Goal: Information Seeking & Learning: Learn about a topic

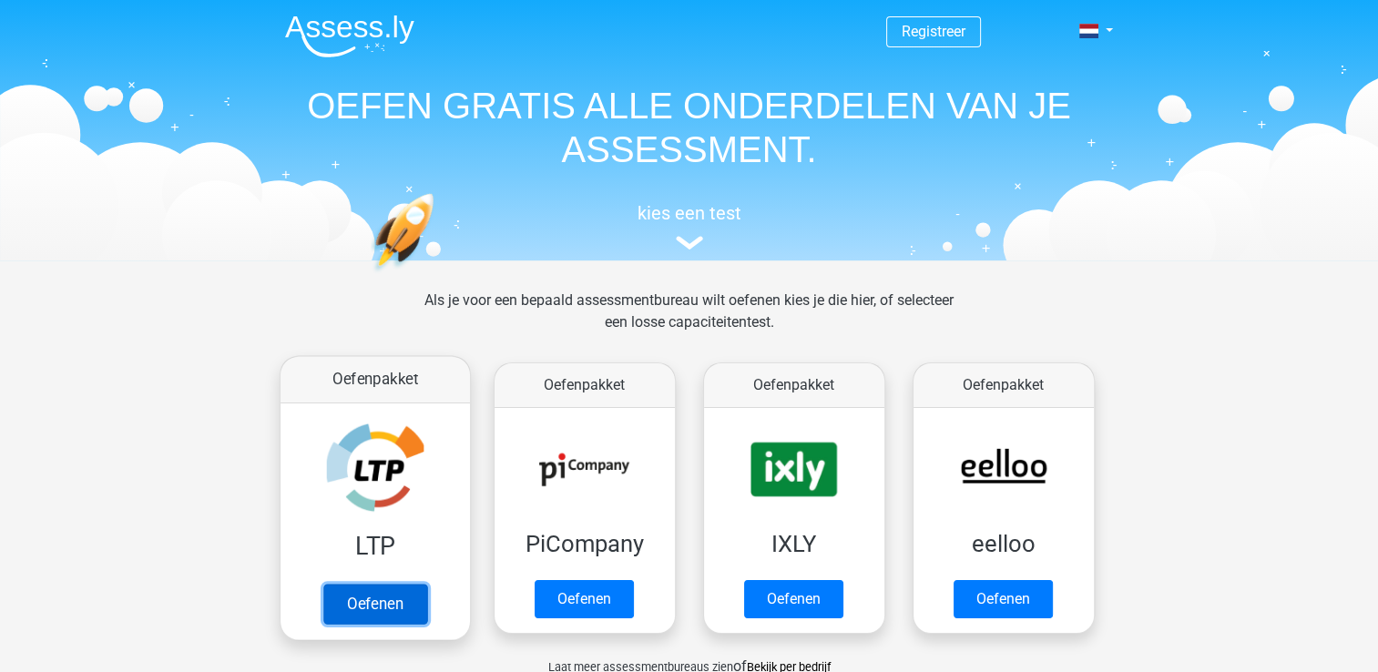
click at [368, 598] on link "Oefenen" at bounding box center [374, 604] width 104 height 40
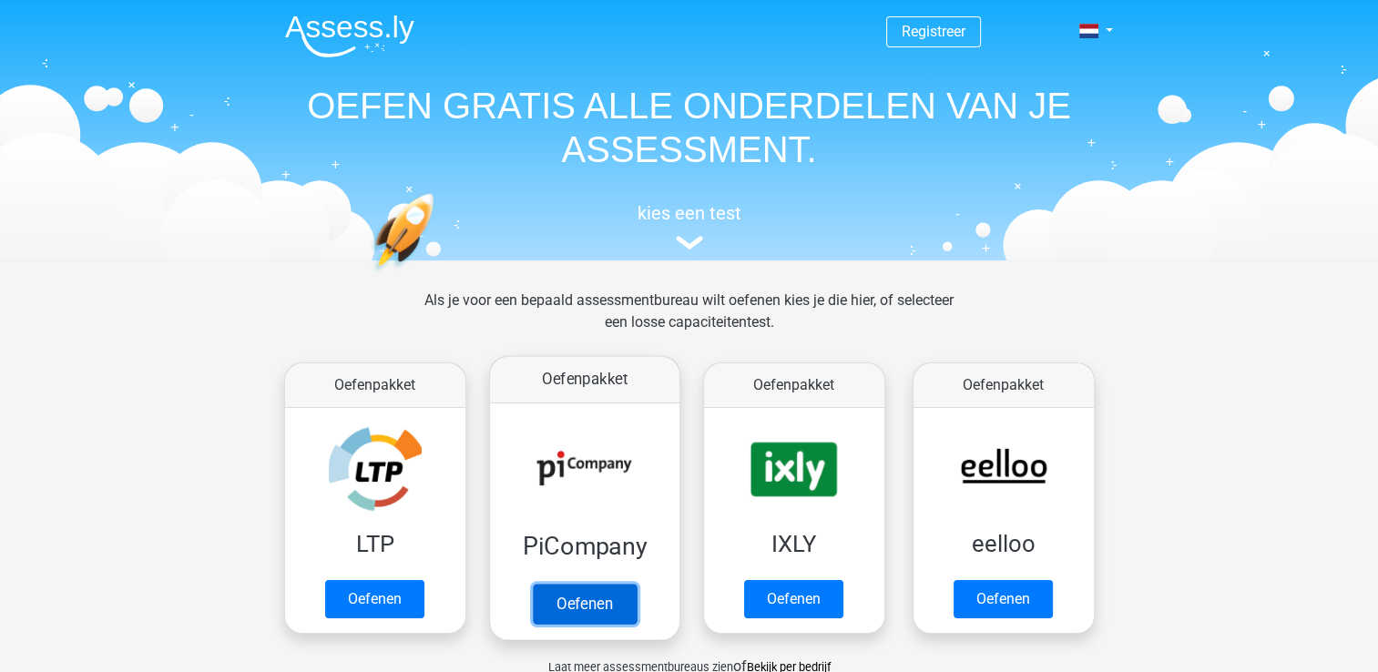
click at [564, 620] on link "Oefenen" at bounding box center [584, 604] width 104 height 40
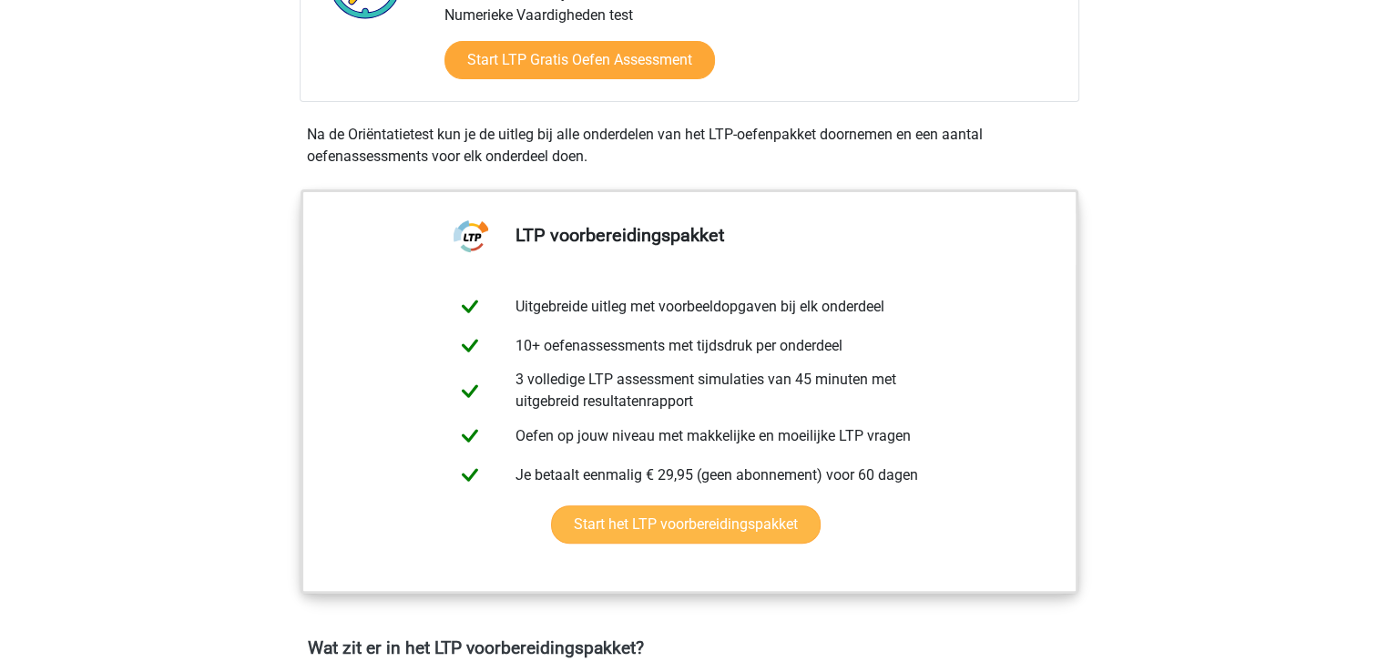
scroll to position [546, 0]
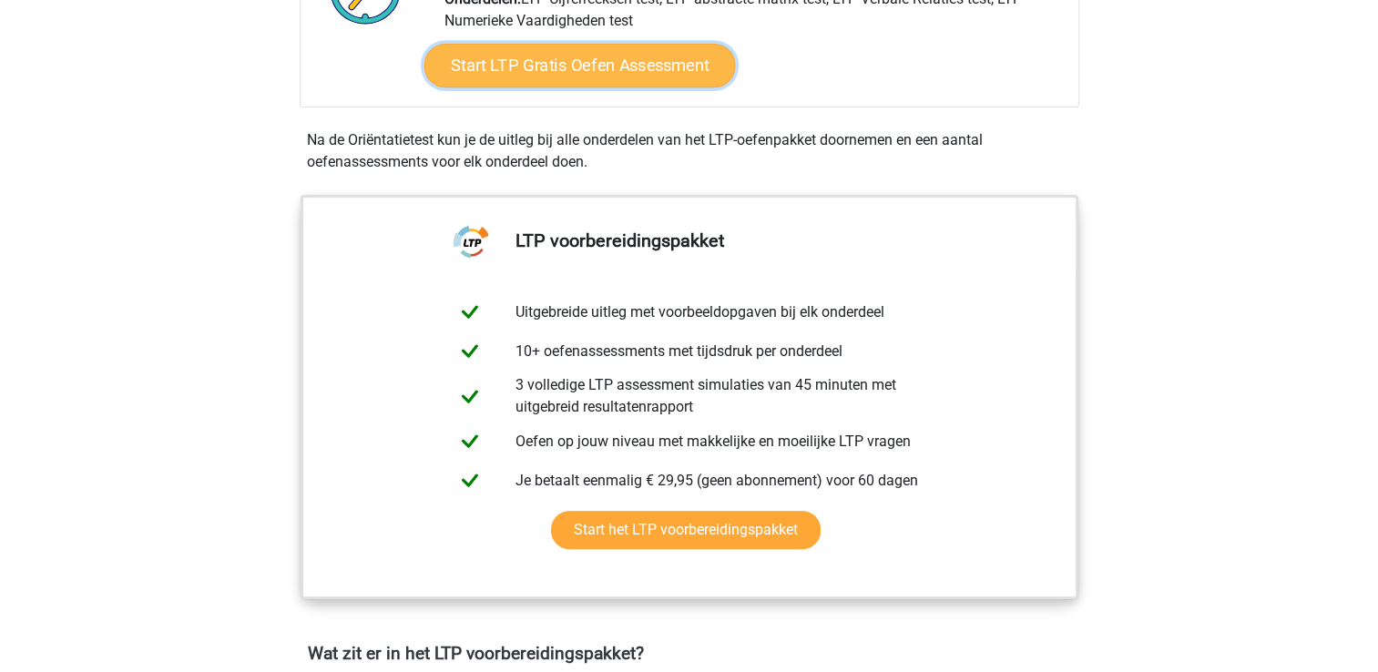
click at [670, 72] on link "Start LTP Gratis Oefen Assessment" at bounding box center [578, 66] width 311 height 44
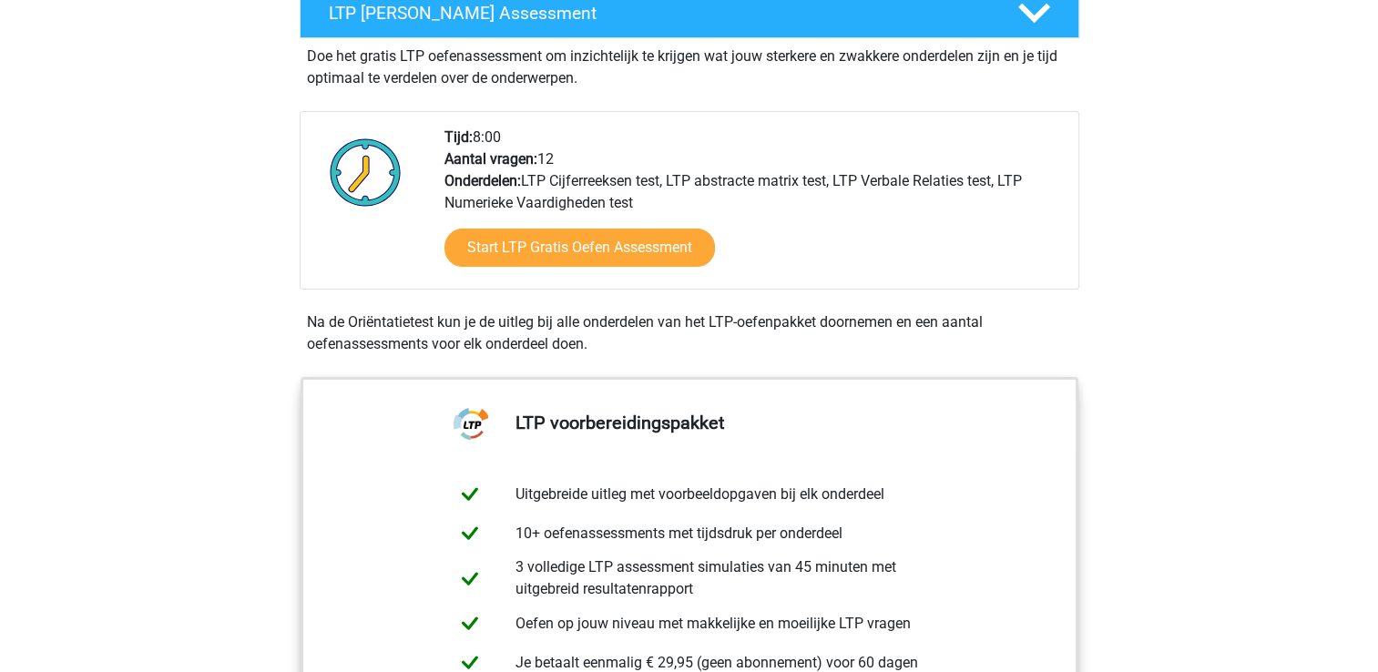
scroll to position [182, 0]
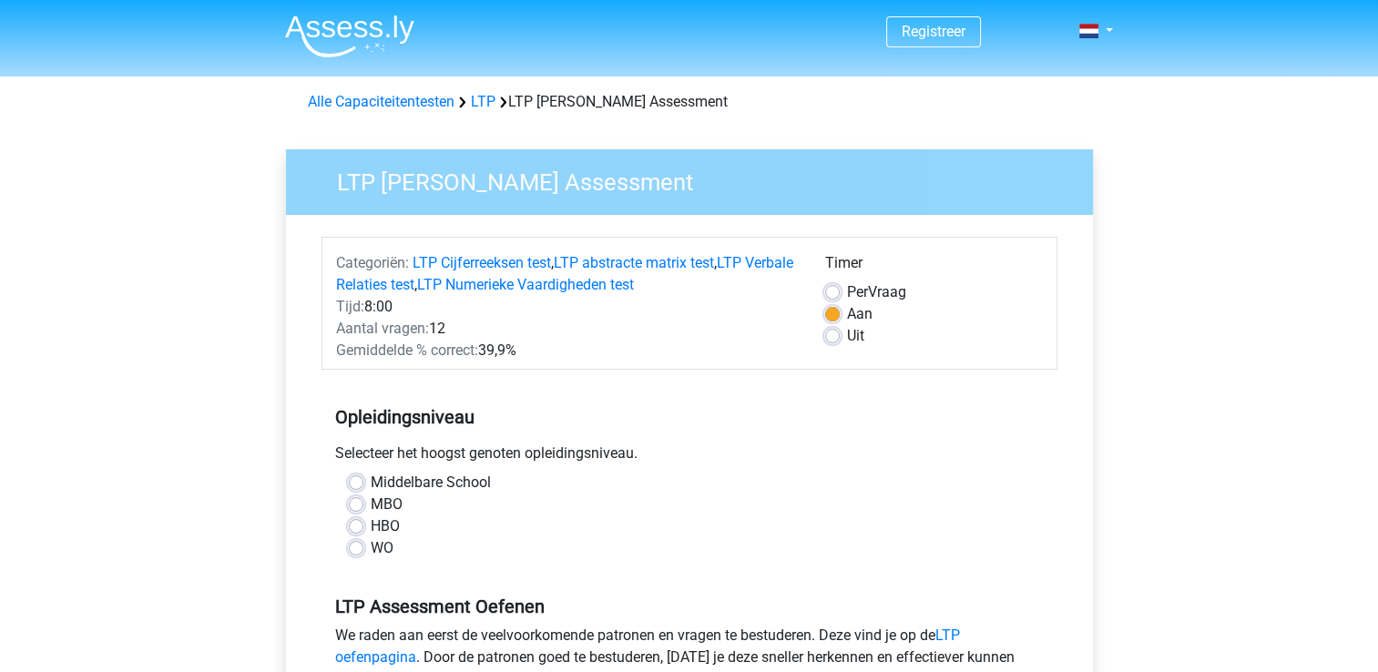
click at [371, 502] on label "MBO" at bounding box center [387, 505] width 32 height 22
click at [352, 502] on input "MBO" at bounding box center [356, 503] width 15 height 18
radio input "true"
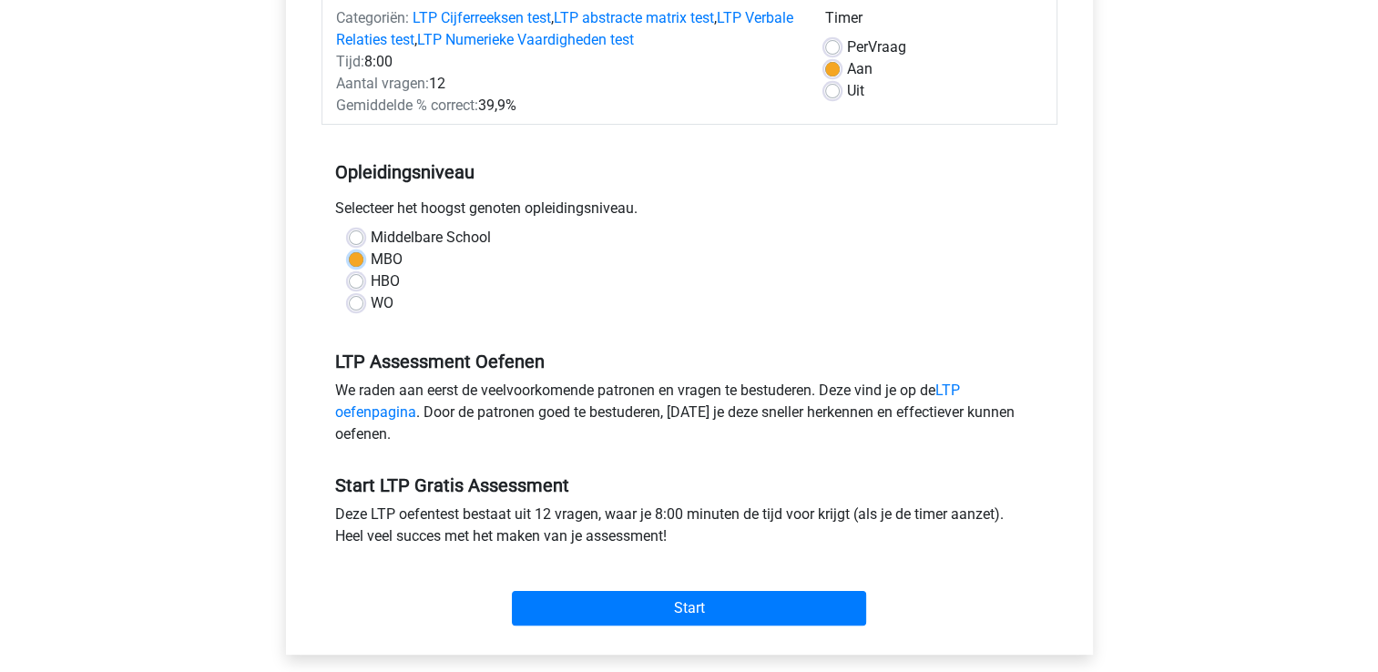
scroll to position [273, 0]
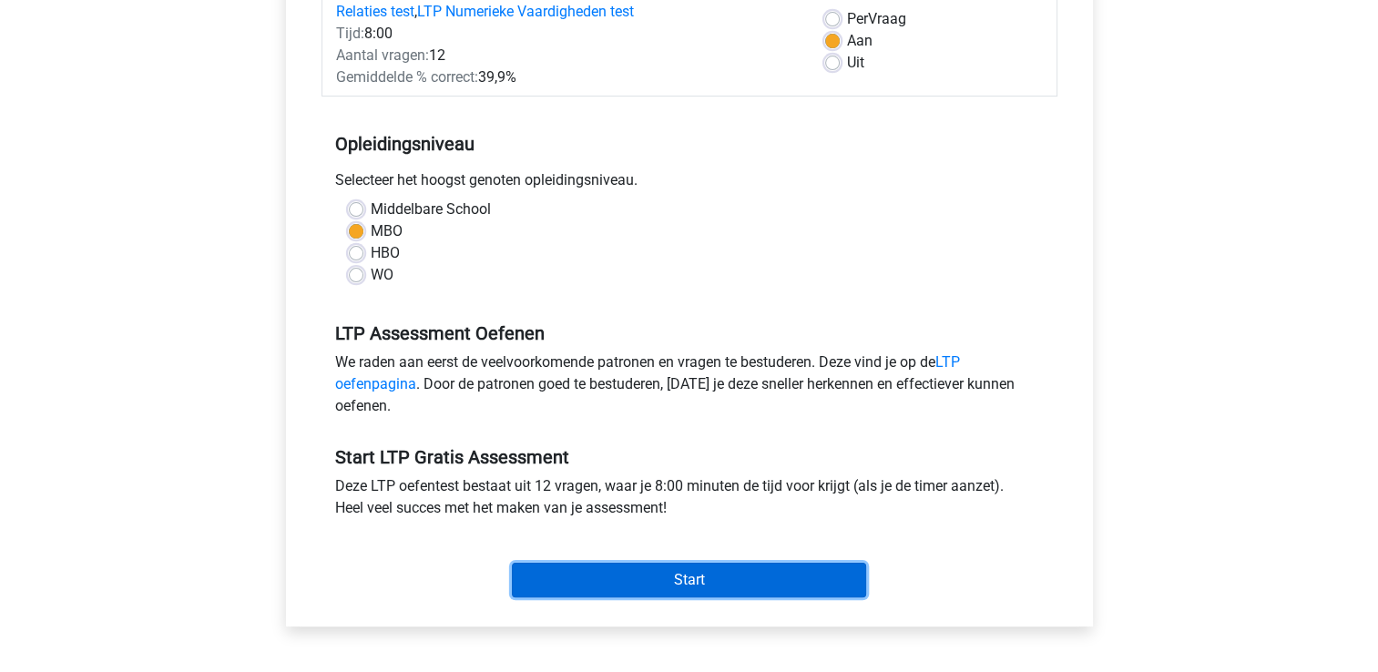
click at [790, 570] on input "Start" at bounding box center [689, 580] width 354 height 35
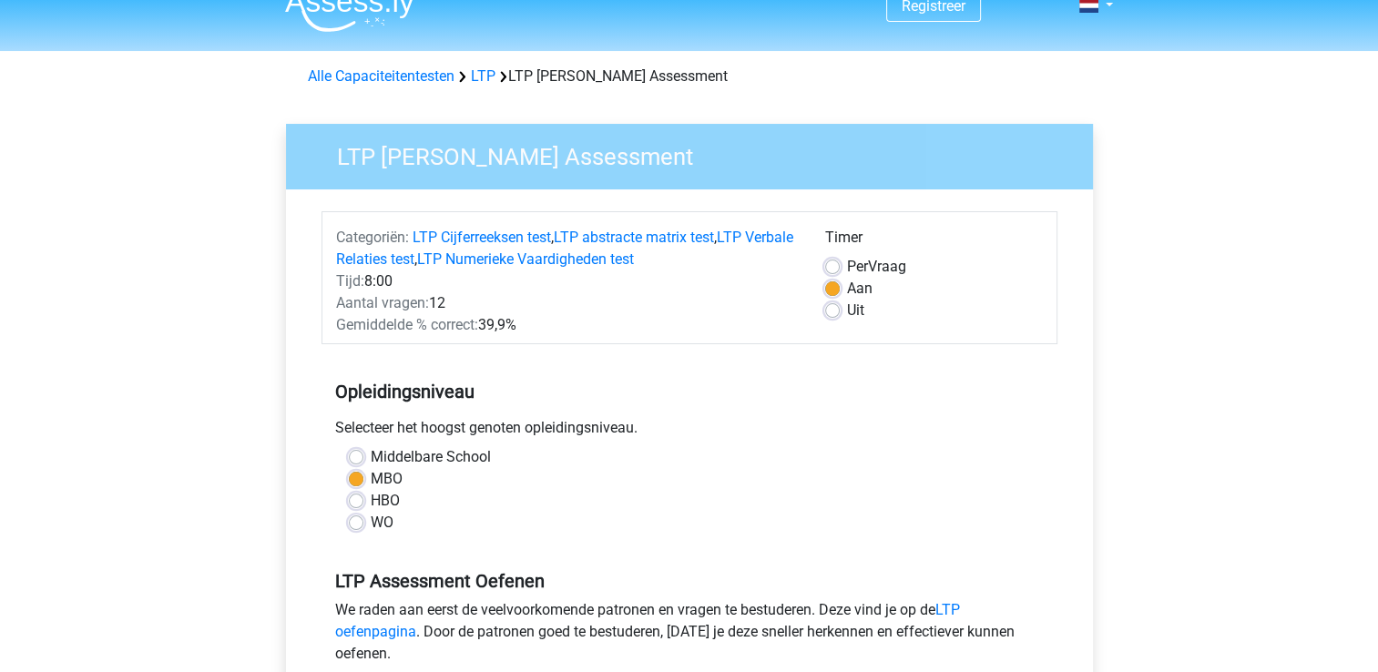
scroll to position [0, 0]
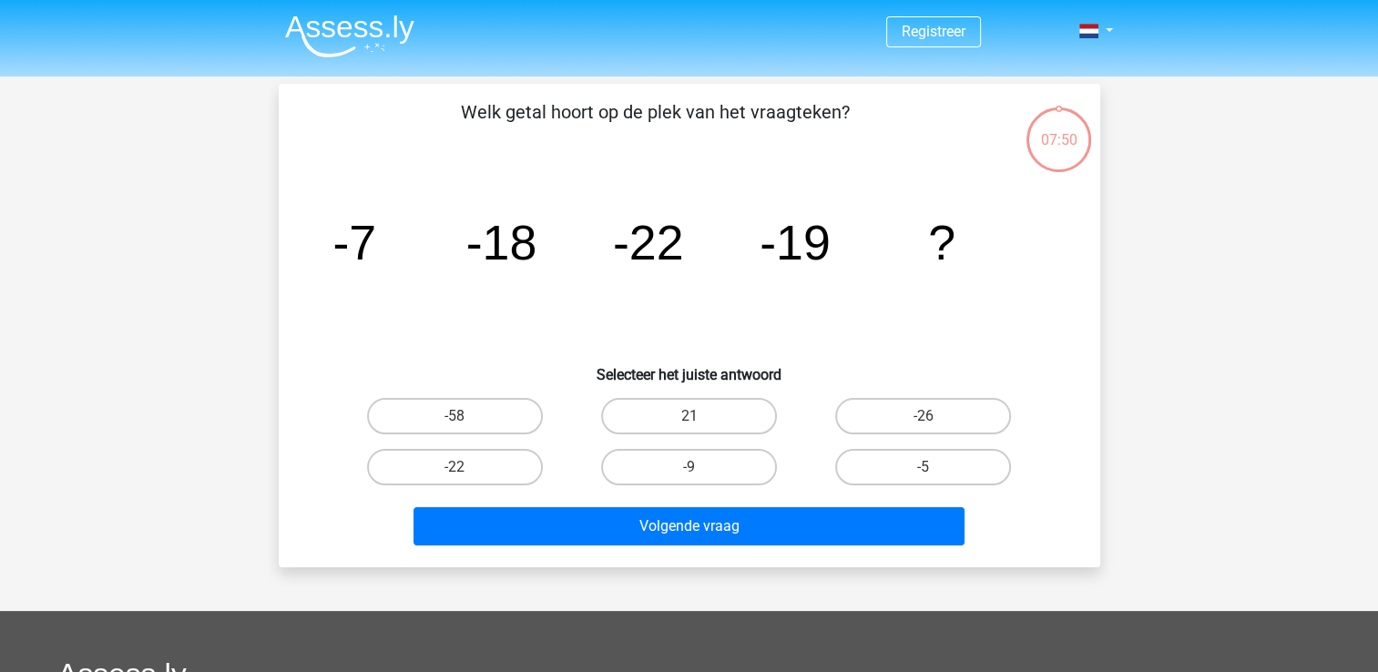
click at [696, 468] on input "-9" at bounding box center [694, 473] width 12 height 12
radio input "true"
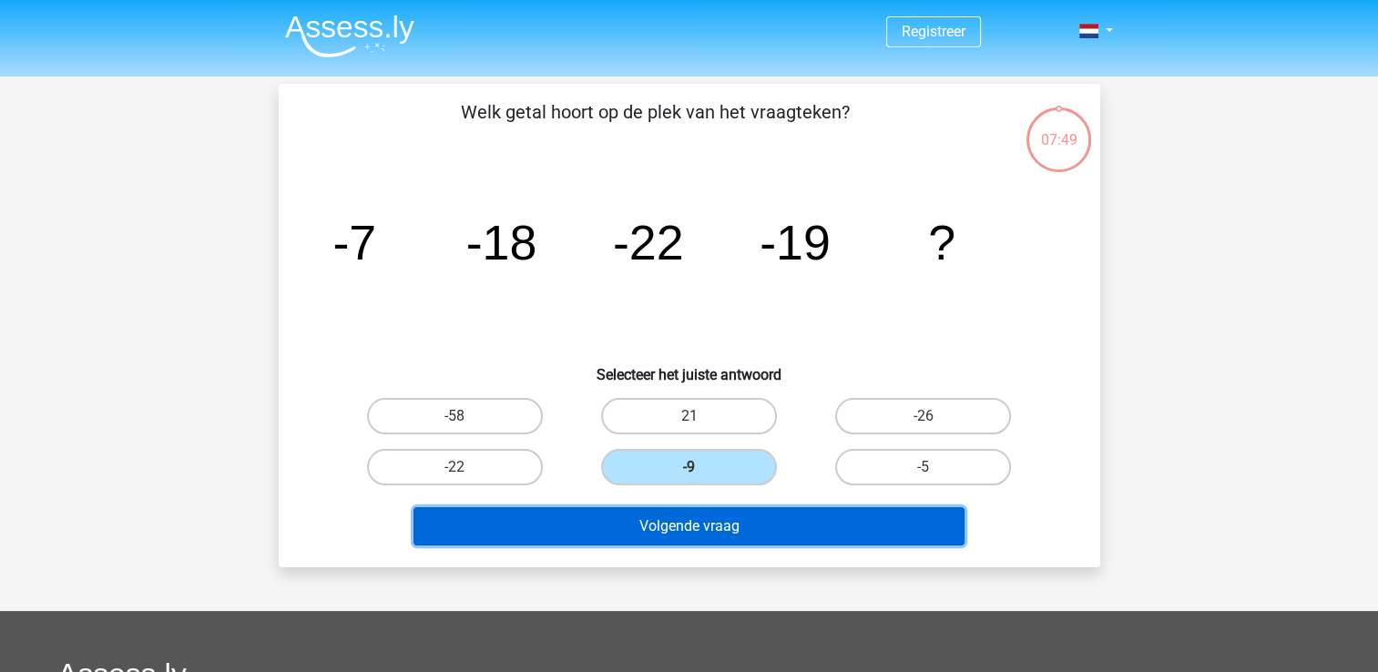
click at [696, 526] on button "Volgende vraag" at bounding box center [688, 526] width 551 height 38
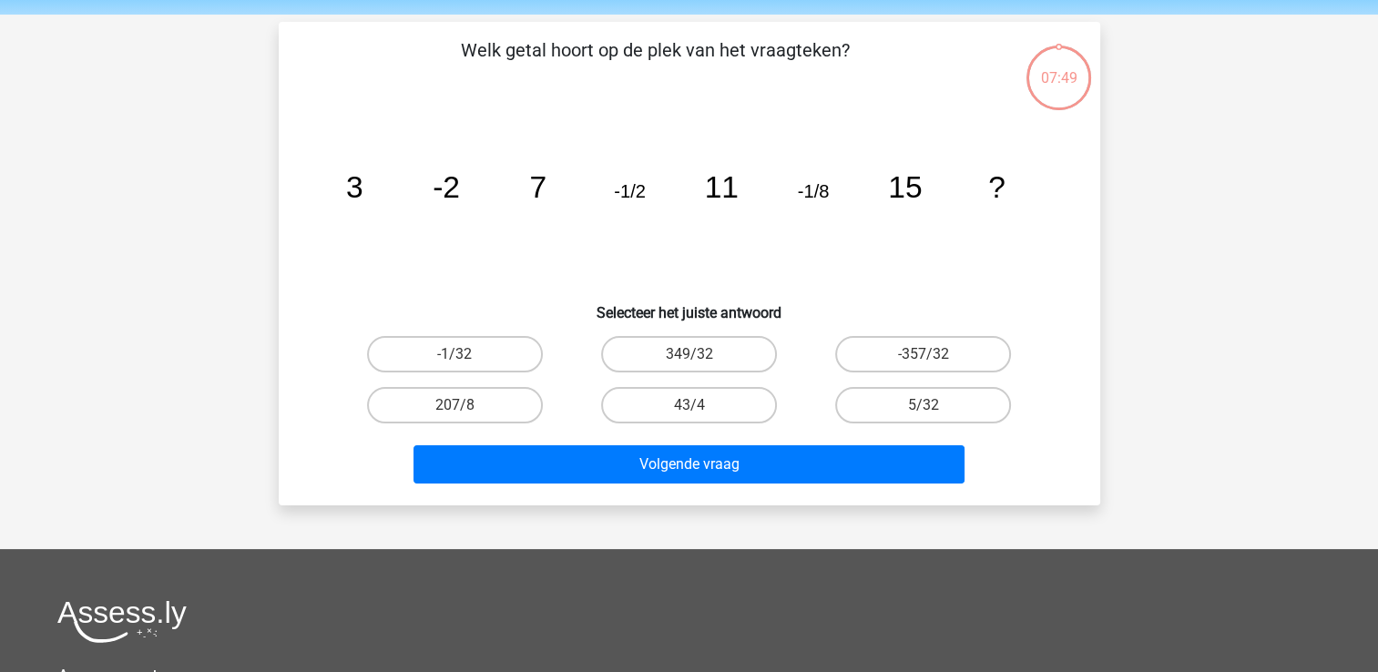
scroll to position [84, 0]
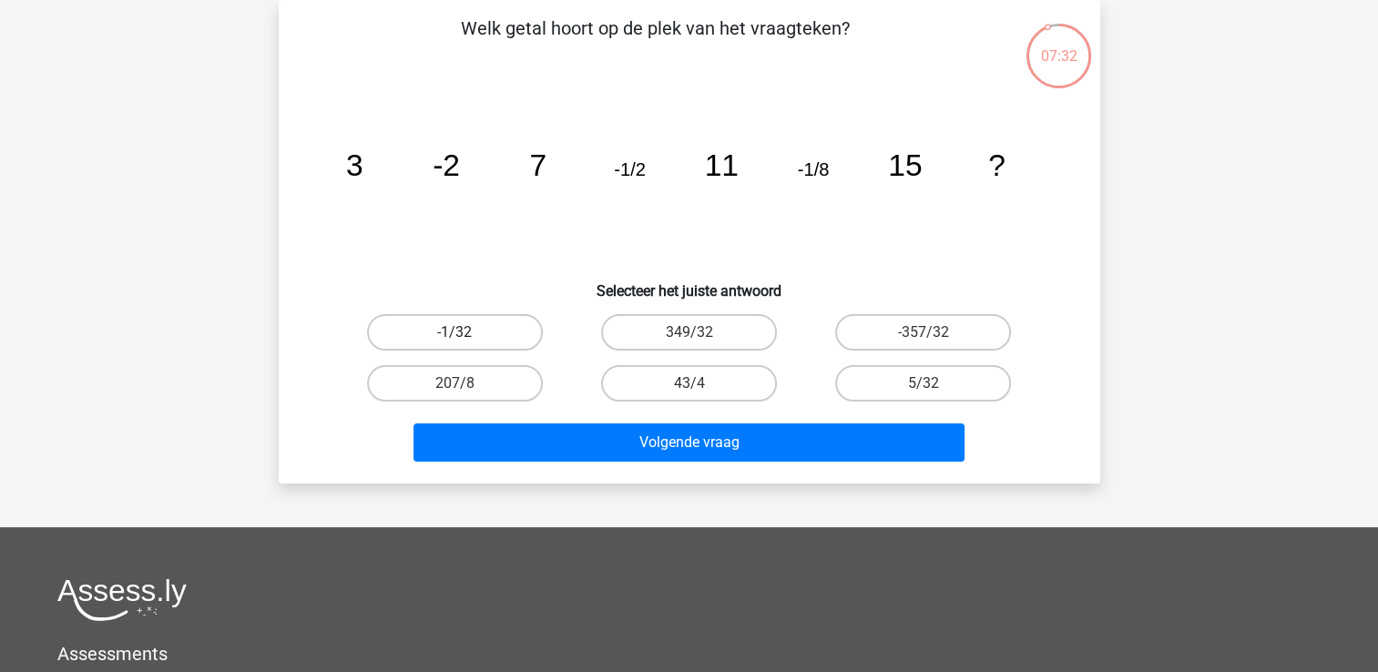
click at [449, 330] on label "-1/32" at bounding box center [455, 332] width 176 height 36
click at [454, 332] on input "-1/32" at bounding box center [460, 338] width 12 height 12
radio input "true"
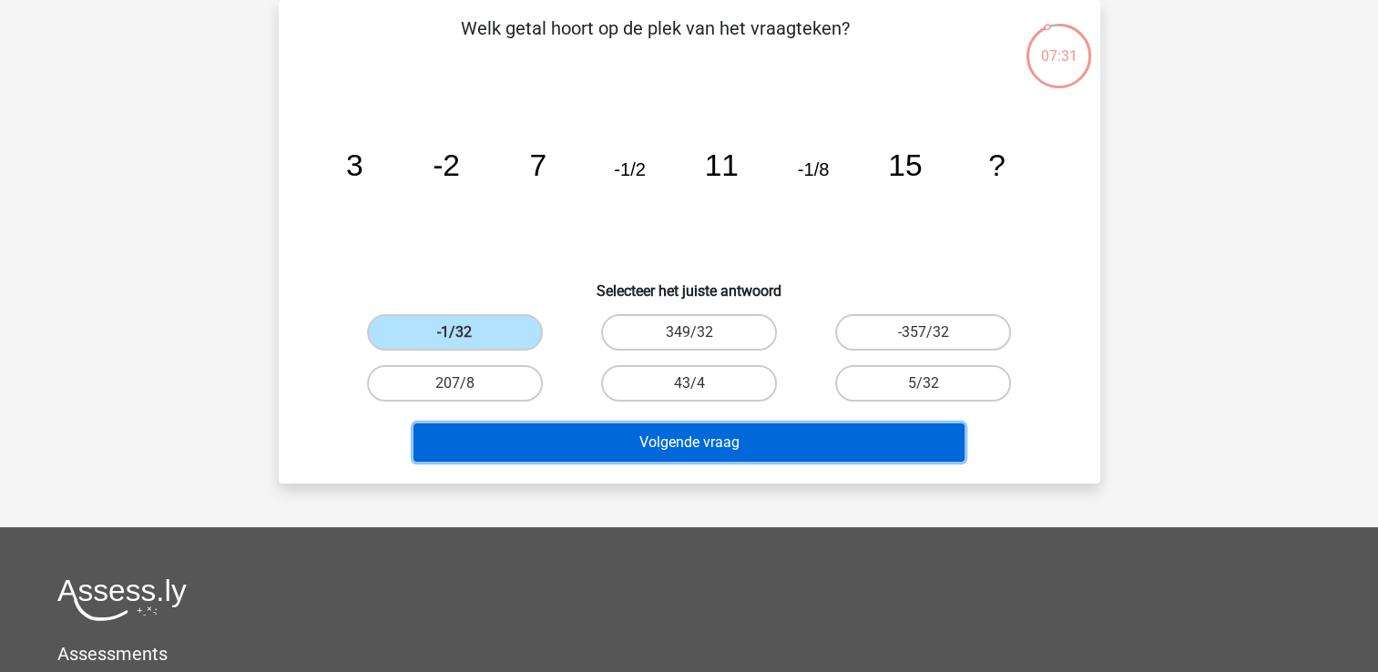
click at [601, 440] on button "Volgende vraag" at bounding box center [688, 442] width 551 height 38
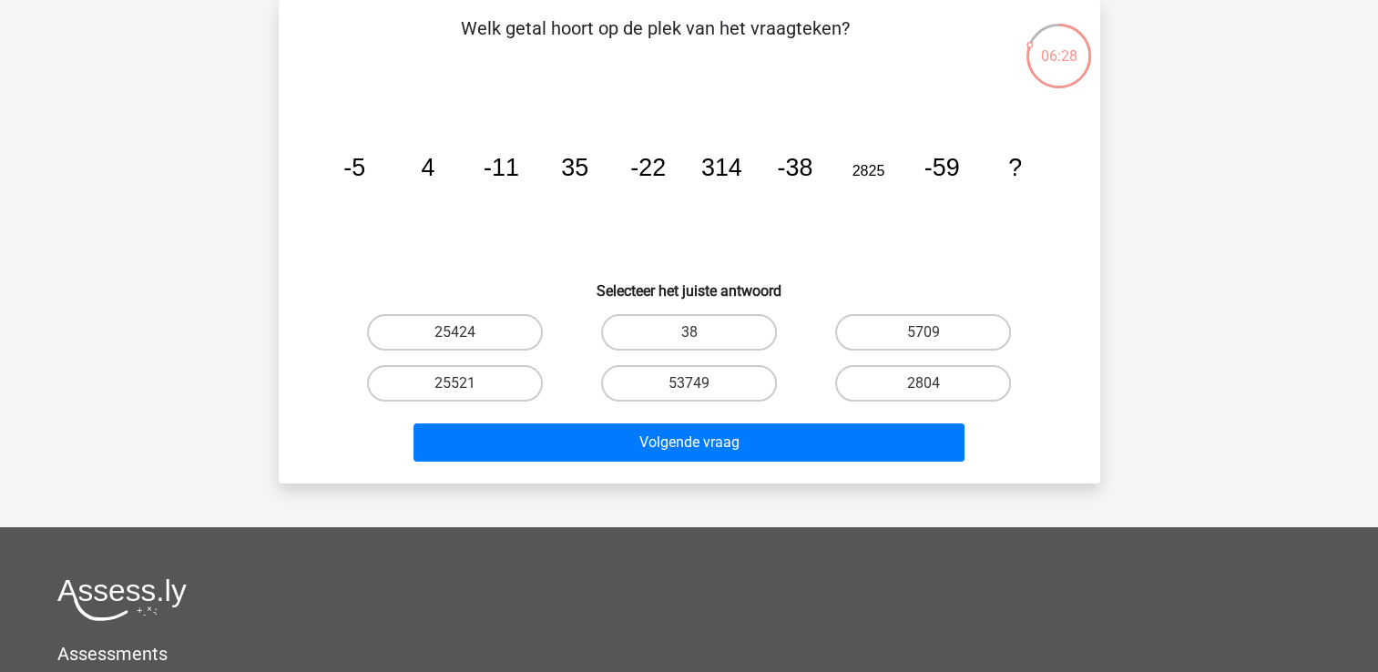
scroll to position [0, 0]
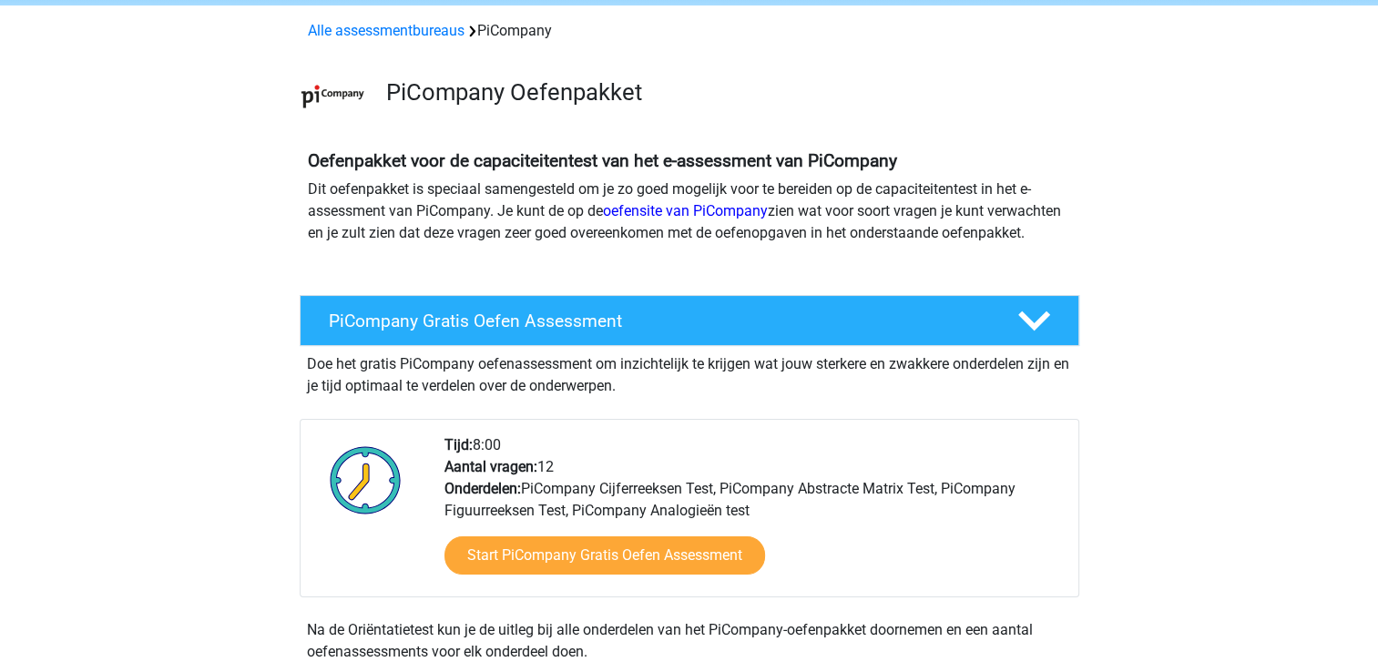
scroll to position [91, 0]
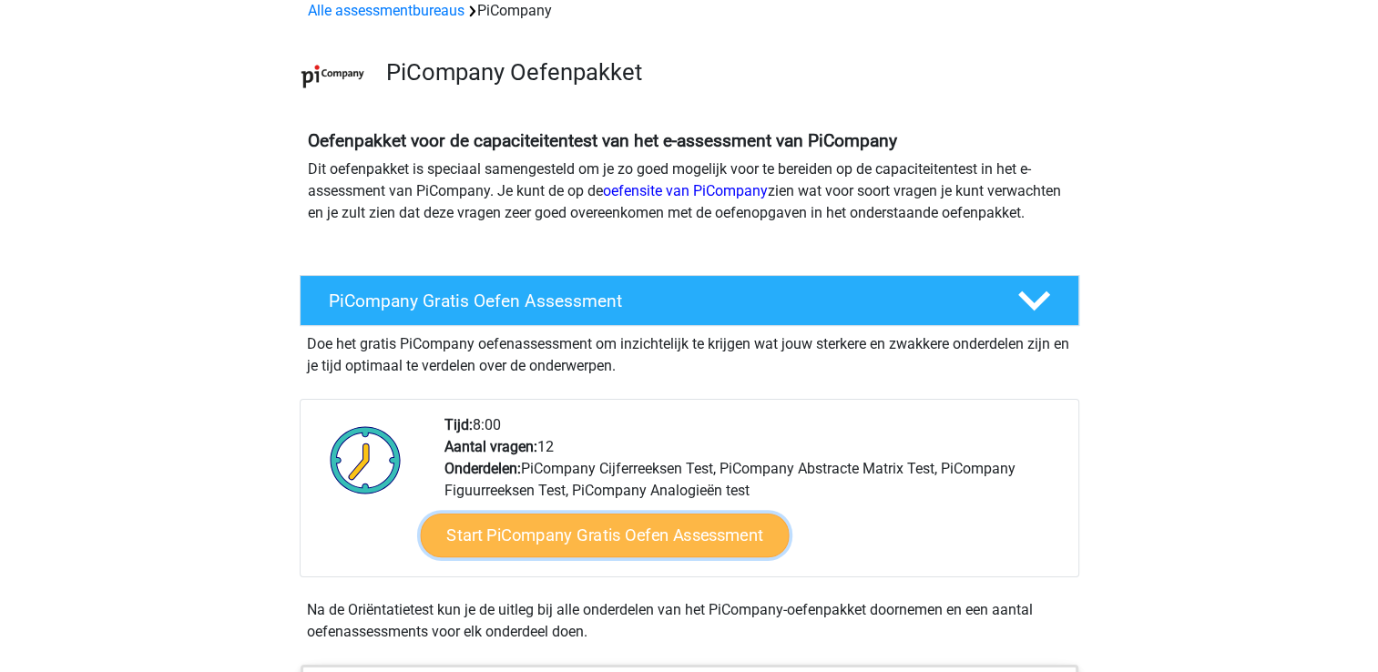
click at [515, 557] on link "Start PiCompany Gratis Oefen Assessment" at bounding box center [604, 536] width 369 height 44
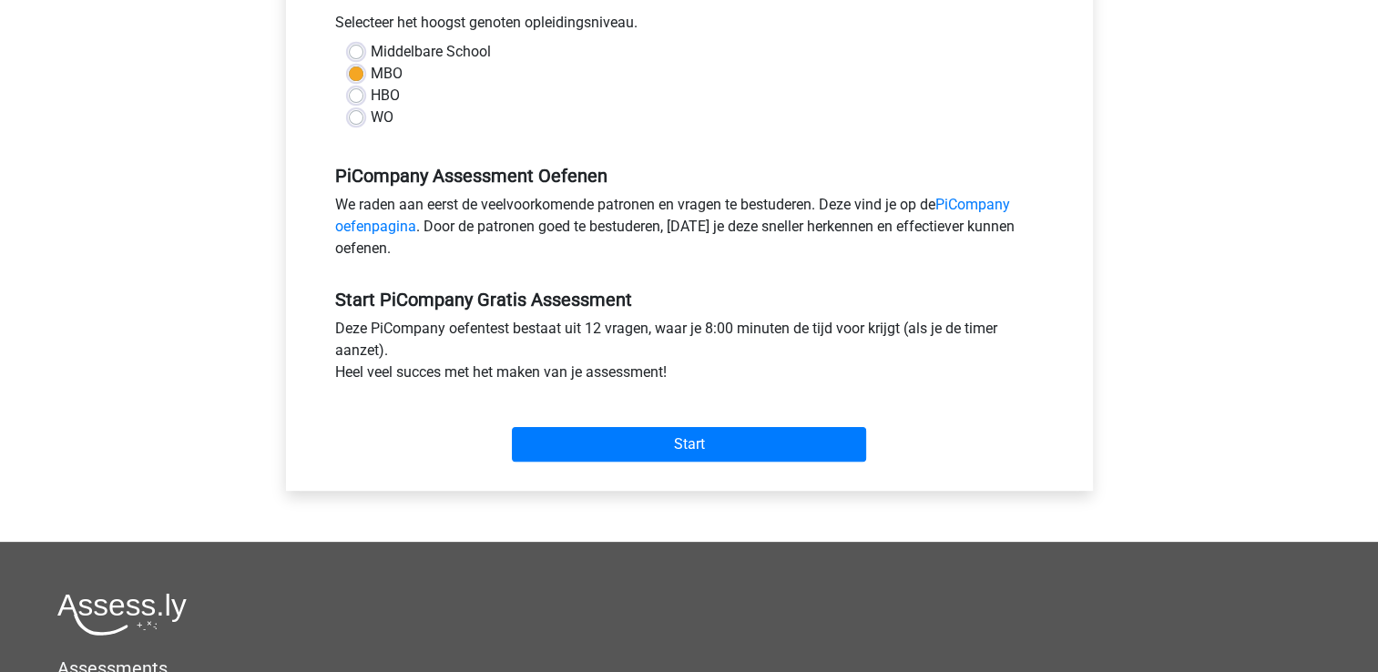
scroll to position [455, 0]
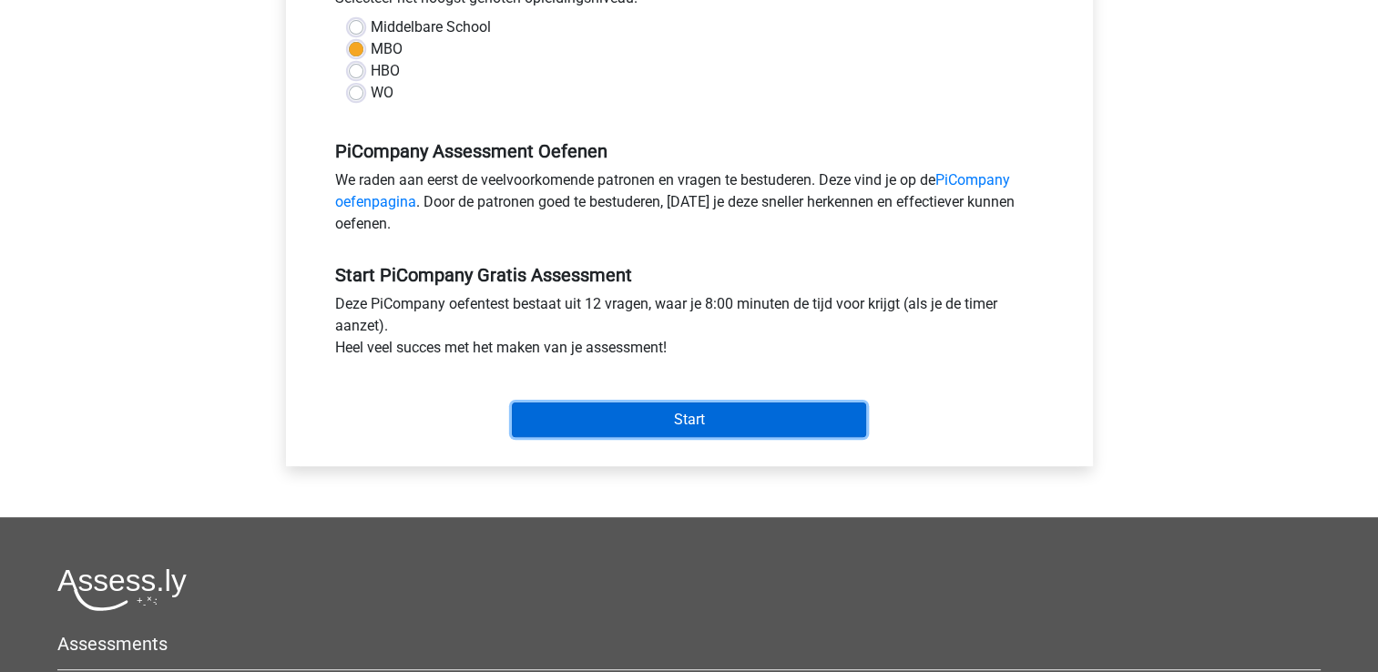
click at [704, 437] on input "Start" at bounding box center [689, 420] width 354 height 35
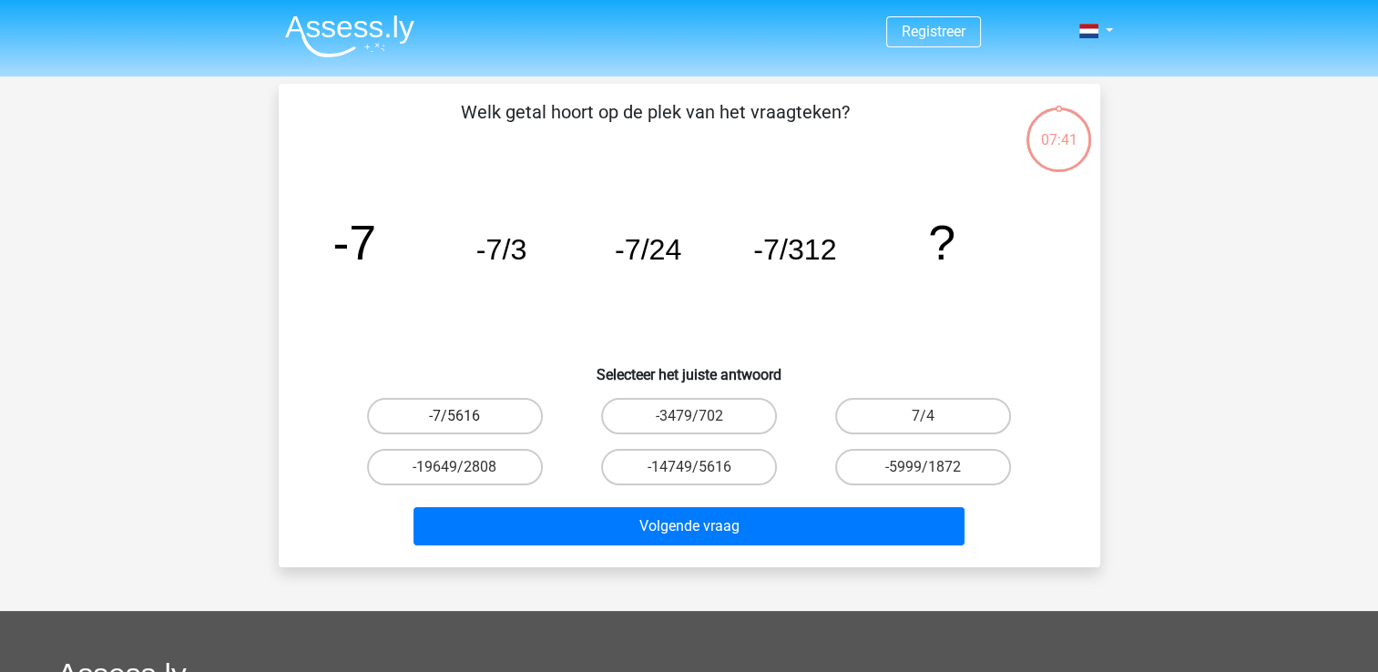
click at [444, 417] on label "-7/5616" at bounding box center [455, 416] width 176 height 36
click at [454, 417] on input "-7/5616" at bounding box center [460, 422] width 12 height 12
radio input "true"
click at [431, 408] on label "-7/5616" at bounding box center [455, 416] width 176 height 36
click at [454, 416] on input "-7/5616" at bounding box center [460, 422] width 12 height 12
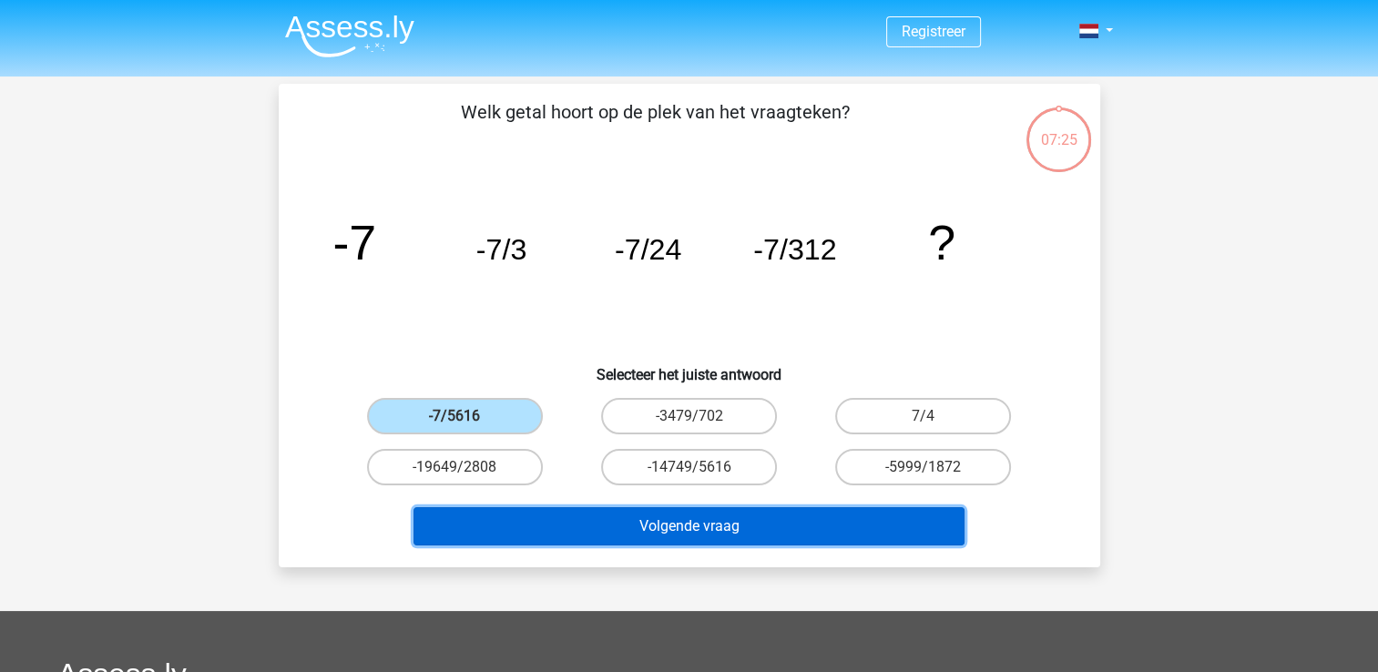
click at [743, 527] on button "Volgende vraag" at bounding box center [688, 526] width 551 height 38
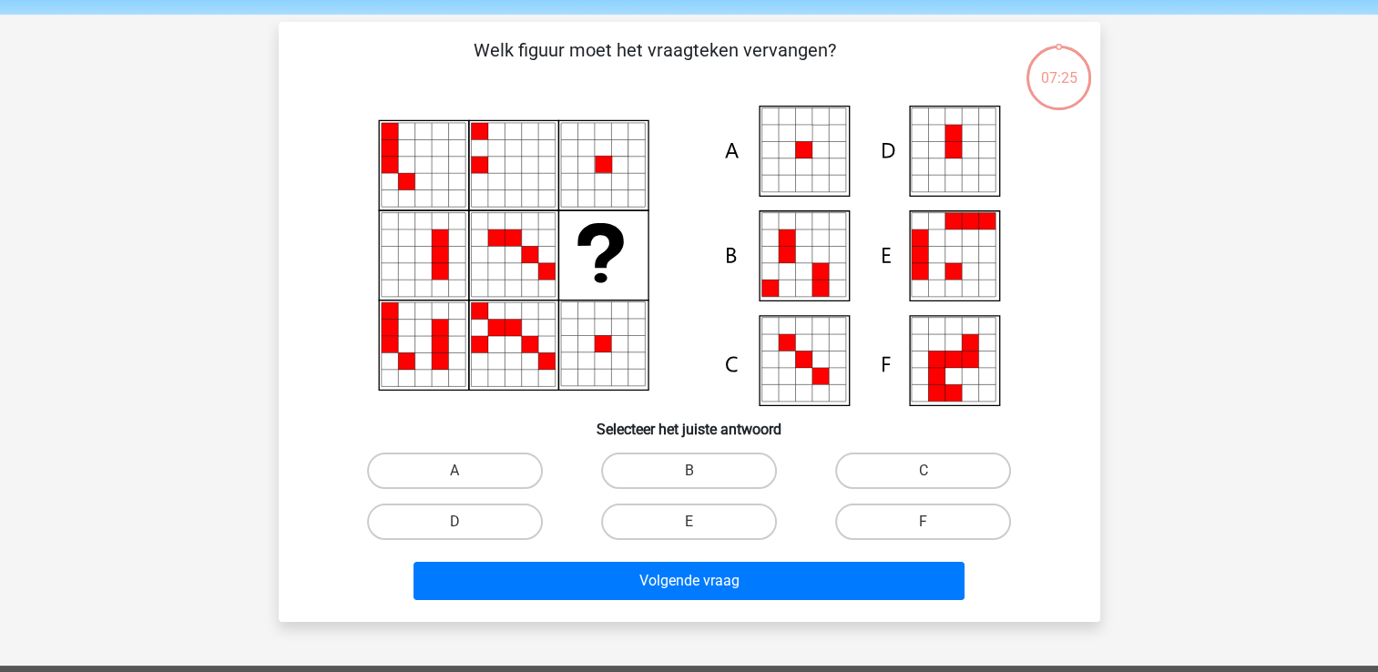
scroll to position [84, 0]
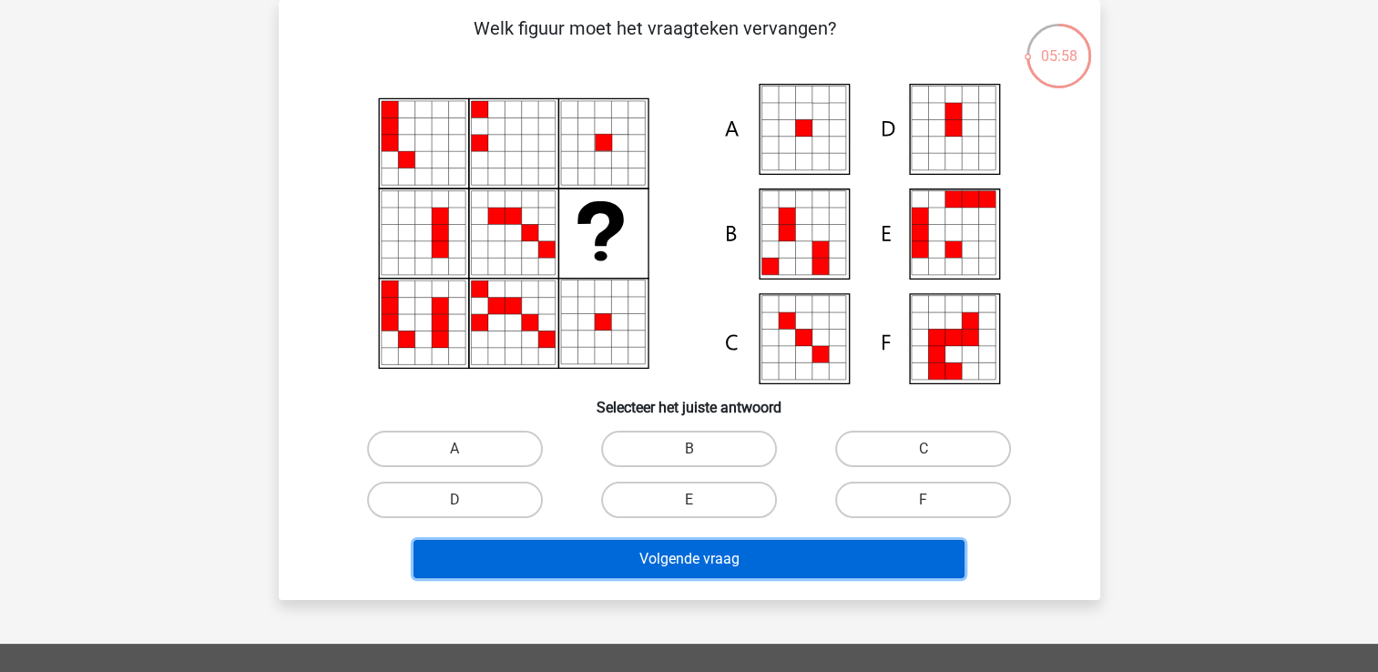
click at [720, 559] on button "Volgende vraag" at bounding box center [688, 559] width 551 height 38
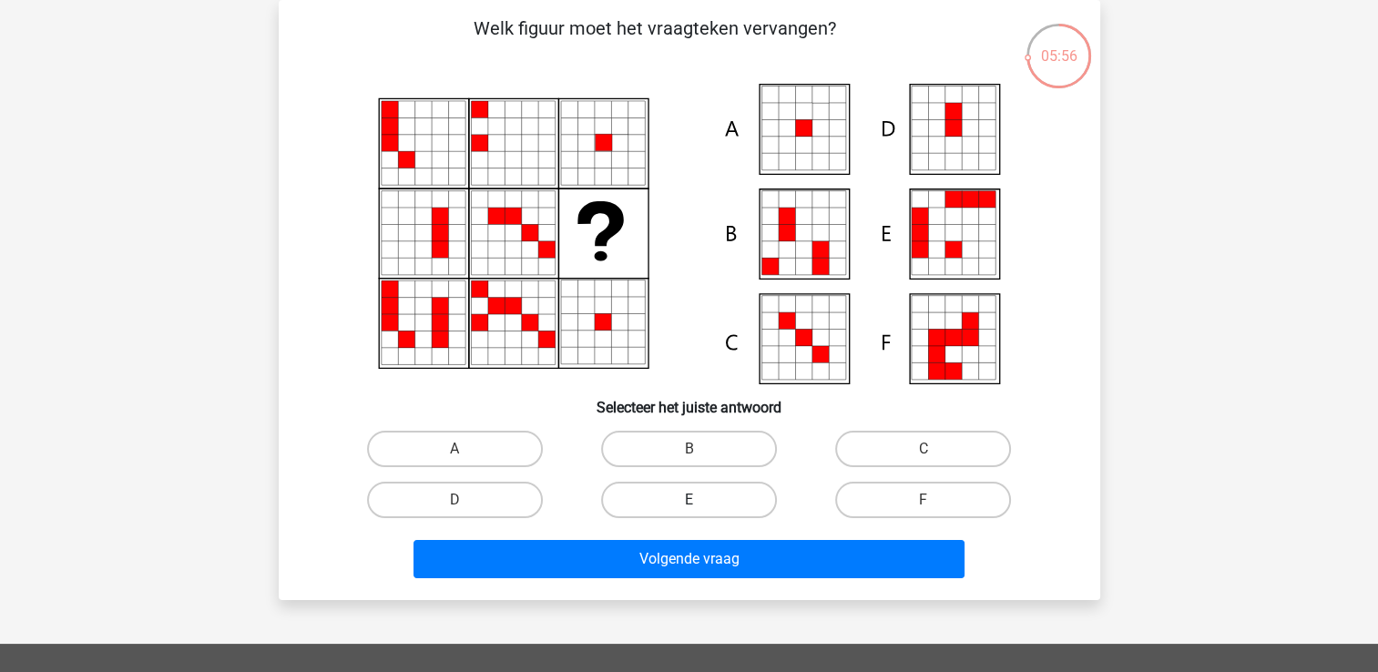
click at [716, 506] on label "E" at bounding box center [689, 500] width 176 height 36
click at [700, 506] on input "E" at bounding box center [694, 506] width 12 height 12
radio input "true"
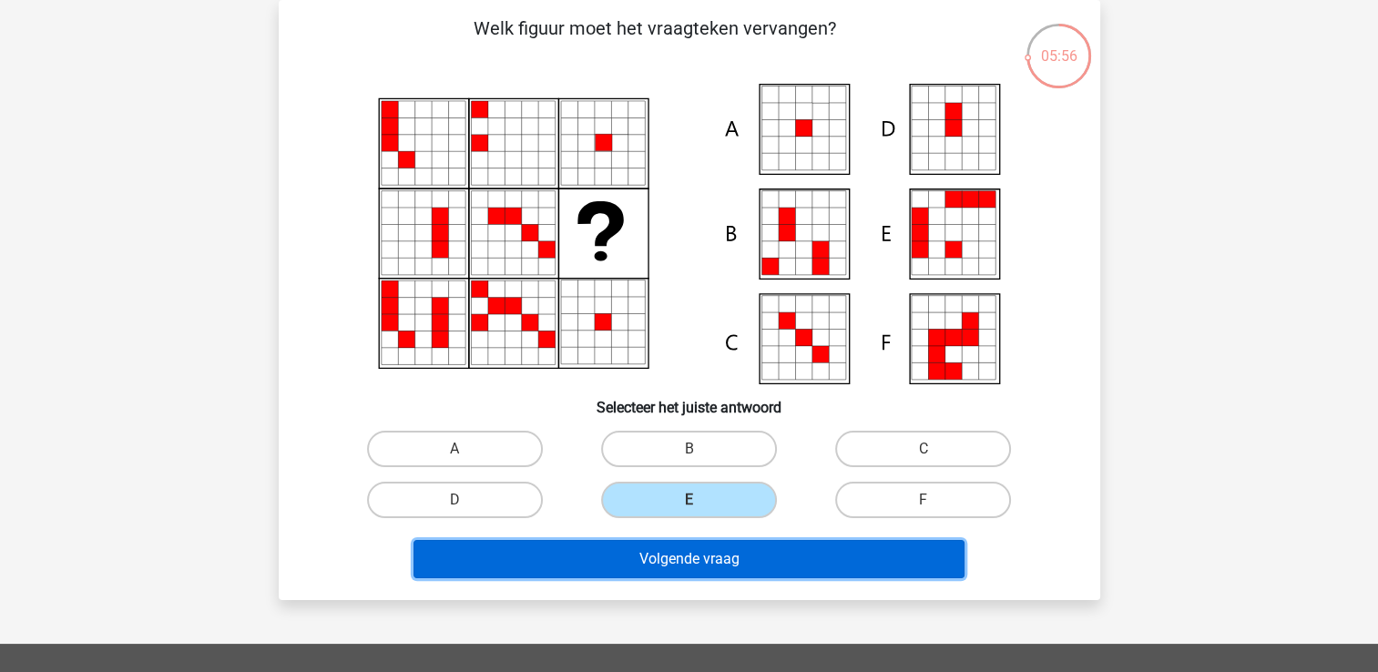
click at [719, 574] on button "Volgende vraag" at bounding box center [688, 559] width 551 height 38
